Goal: Task Accomplishment & Management: Complete application form

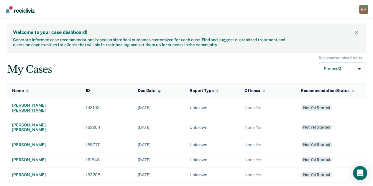
click at [35, 105] on div "[PERSON_NAME] [PERSON_NAME]" at bounding box center [44, 108] width 64 height 10
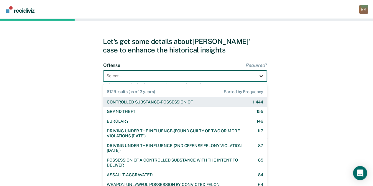
click at [261, 79] on div at bounding box center [261, 76] width 11 height 11
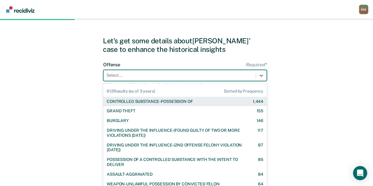
click at [184, 102] on div "CONTROLLED SUBSTANCE-POSSESSION OF" at bounding box center [150, 101] width 86 height 5
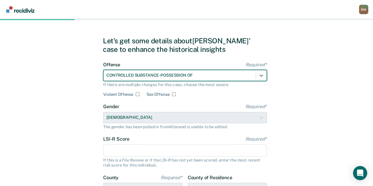
click at [173, 148] on input "LSI-R Score Required*" at bounding box center [184, 150] width 163 height 12
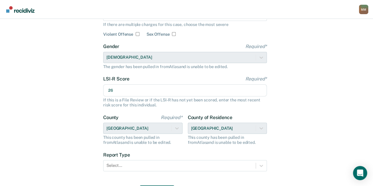
scroll to position [98, 0]
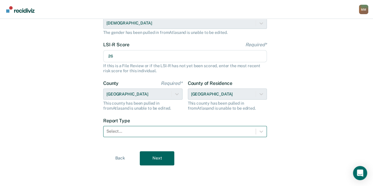
type input "26"
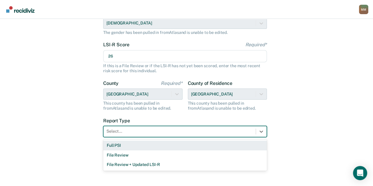
click at [210, 129] on div at bounding box center [179, 131] width 146 height 6
click at [158, 145] on div "Full PSI" at bounding box center [184, 146] width 163 height 10
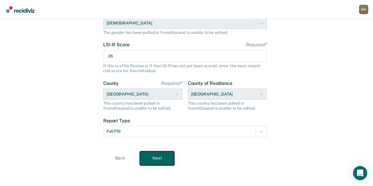
click at [157, 155] on button "Next" at bounding box center [157, 158] width 34 height 14
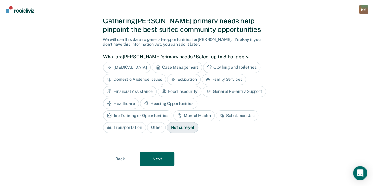
click at [216, 116] on div "Substance Use" at bounding box center [237, 115] width 42 height 11
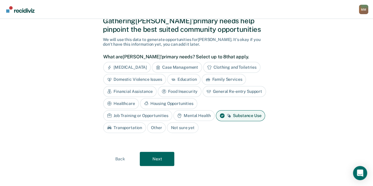
click at [143, 91] on div "Financial Assistance" at bounding box center [129, 91] width 53 height 11
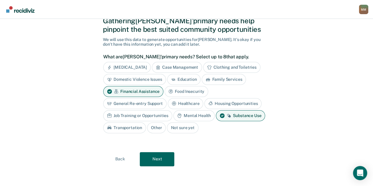
click at [189, 78] on div "Education" at bounding box center [184, 79] width 34 height 11
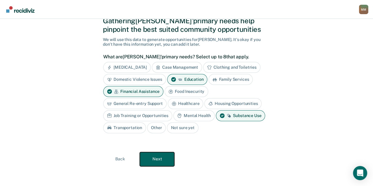
click at [163, 154] on button "Next" at bounding box center [157, 159] width 34 height 14
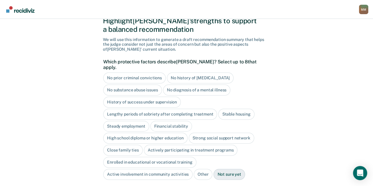
click at [231, 110] on div "Stable housing" at bounding box center [236, 114] width 36 height 11
click at [202, 133] on div "Strong social support network" at bounding box center [221, 138] width 65 height 11
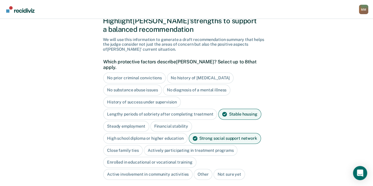
click at [130, 145] on div "Close family ties" at bounding box center [122, 150] width 39 height 11
click at [217, 134] on div "Strong social support network" at bounding box center [225, 138] width 72 height 11
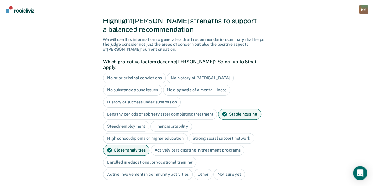
scroll to position [64, 0]
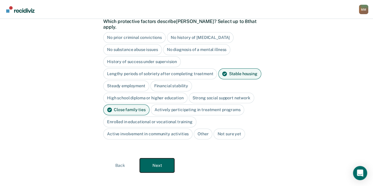
click at [158, 158] on button "Next" at bounding box center [157, 165] width 34 height 14
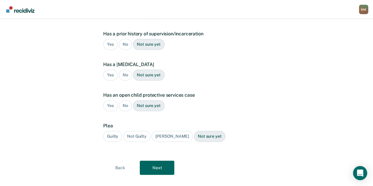
click at [115, 39] on div "Yes" at bounding box center [110, 44] width 14 height 11
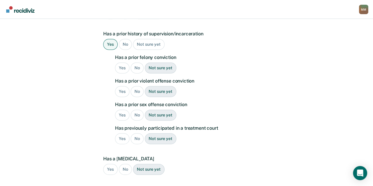
click at [123, 62] on div "Yes" at bounding box center [122, 67] width 14 height 11
click at [135, 86] on div "No" at bounding box center [137, 91] width 13 height 11
click at [136, 110] on div "No" at bounding box center [137, 115] width 13 height 11
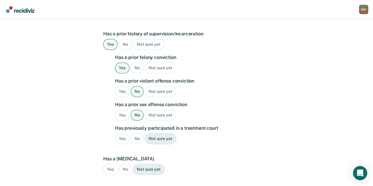
click at [135, 133] on div "No" at bounding box center [137, 138] width 13 height 11
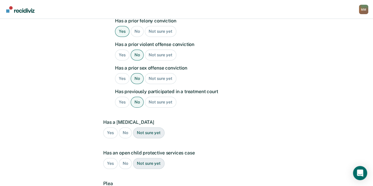
scroll to position [180, 0]
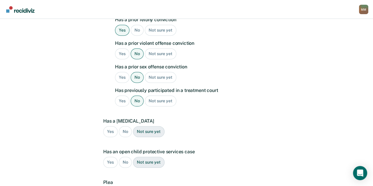
click at [124, 126] on div "No" at bounding box center [125, 131] width 13 height 11
click at [124, 157] on div "No" at bounding box center [125, 162] width 13 height 11
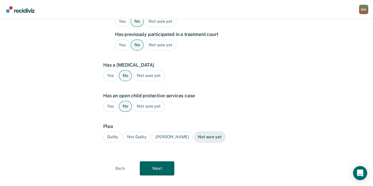
click at [113, 131] on div "Guilty" at bounding box center [112, 136] width 19 height 11
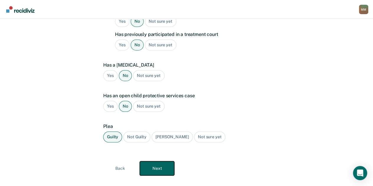
click at [161, 161] on button "Next" at bounding box center [157, 168] width 34 height 14
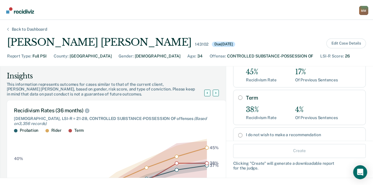
scroll to position [95, 0]
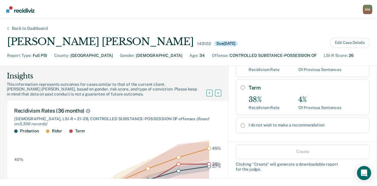
click at [241, 85] on input "Term" at bounding box center [243, 87] width 4 height 5
radio input "true"
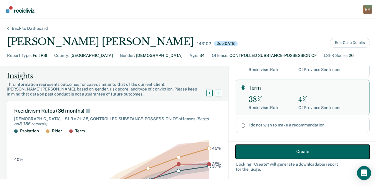
click at [283, 147] on button "Create" at bounding box center [303, 151] width 134 height 14
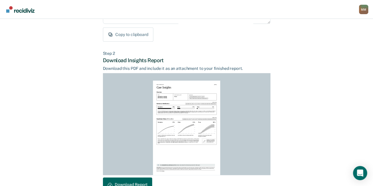
scroll to position [150, 0]
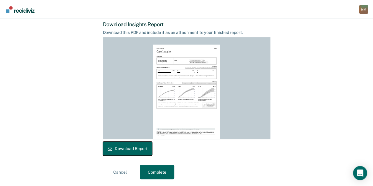
click at [137, 148] on button "Download Report" at bounding box center [127, 148] width 49 height 14
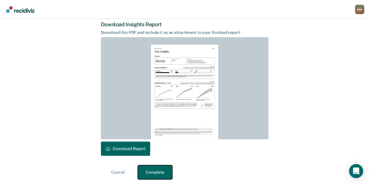
click at [152, 167] on button "Complete" at bounding box center [155, 172] width 34 height 14
